Goal: Information Seeking & Learning: Check status

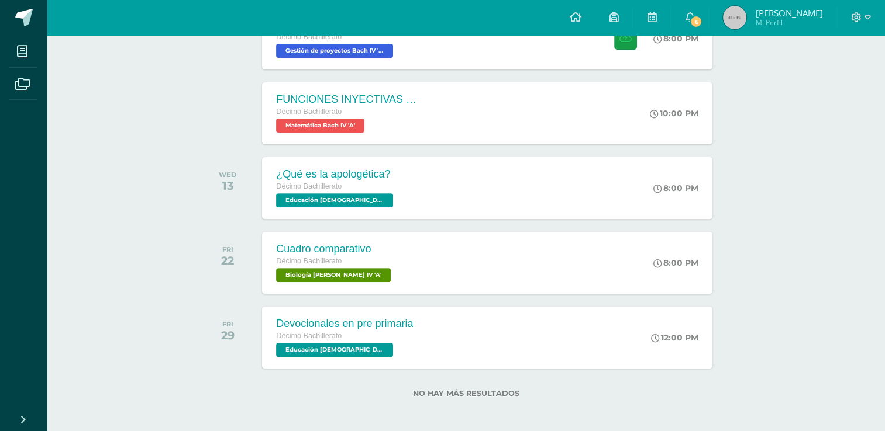
scroll to position [376, 0]
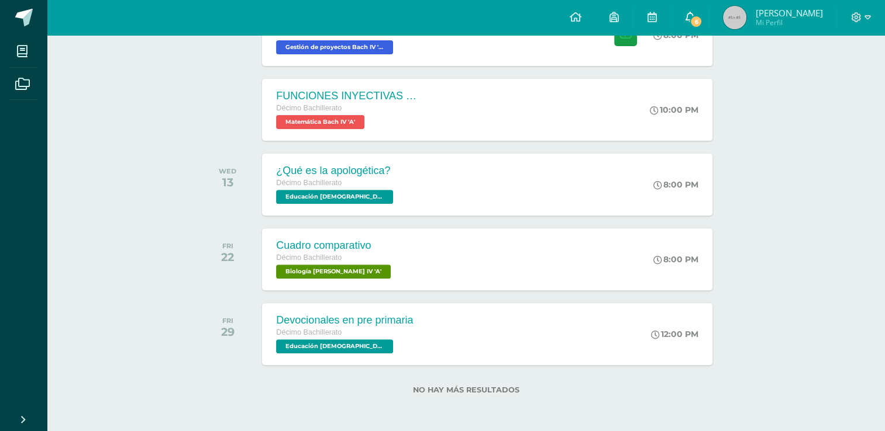
click at [706, 15] on link "6" at bounding box center [689, 17] width 37 height 35
click at [775, 15] on span "[PERSON_NAME]" at bounding box center [788, 13] width 67 height 12
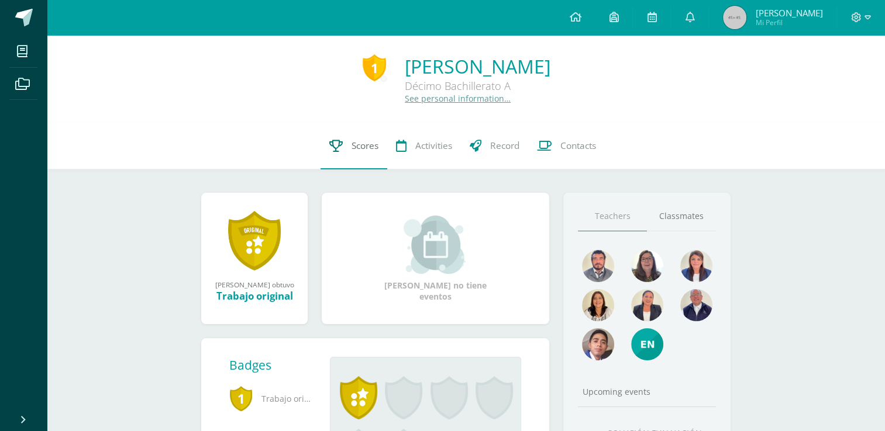
click at [358, 154] on link "Scores" at bounding box center [353, 146] width 67 height 47
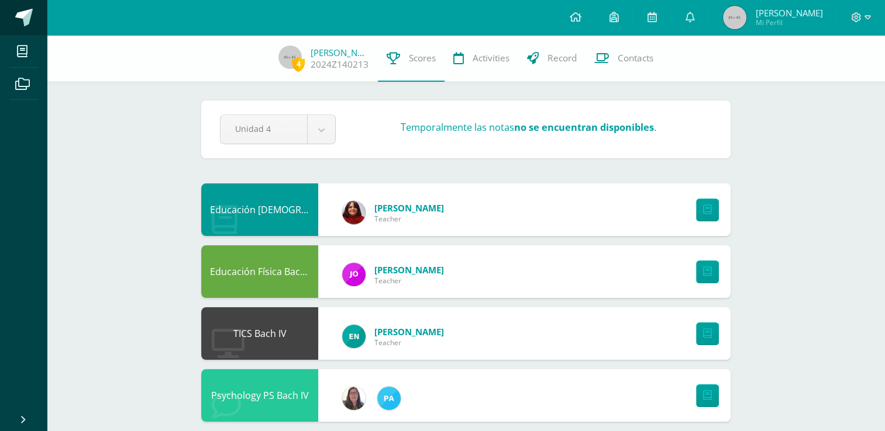
click at [33, 16] on link at bounding box center [23, 17] width 47 height 35
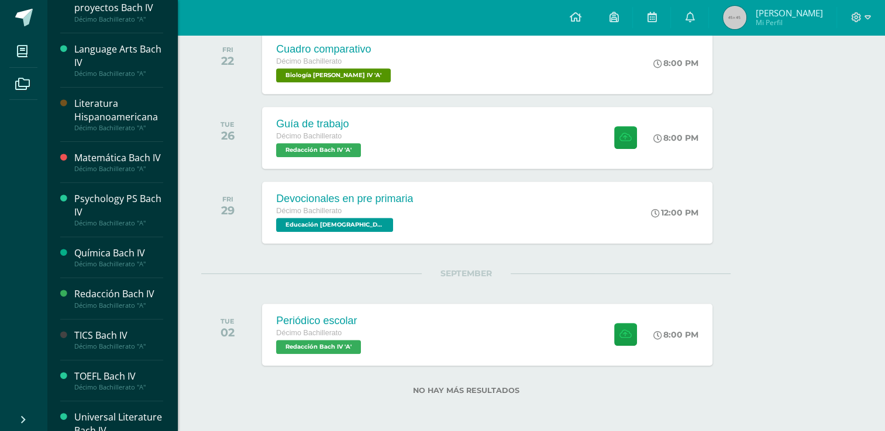
scroll to position [398, 0]
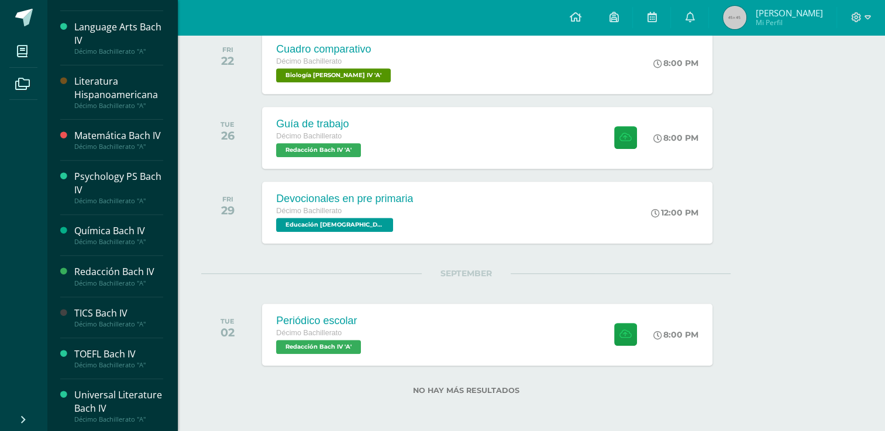
click at [108, 351] on div "TOEFL Bach IV" at bounding box center [118, 354] width 89 height 13
